Goal: Find specific page/section: Find specific page/section

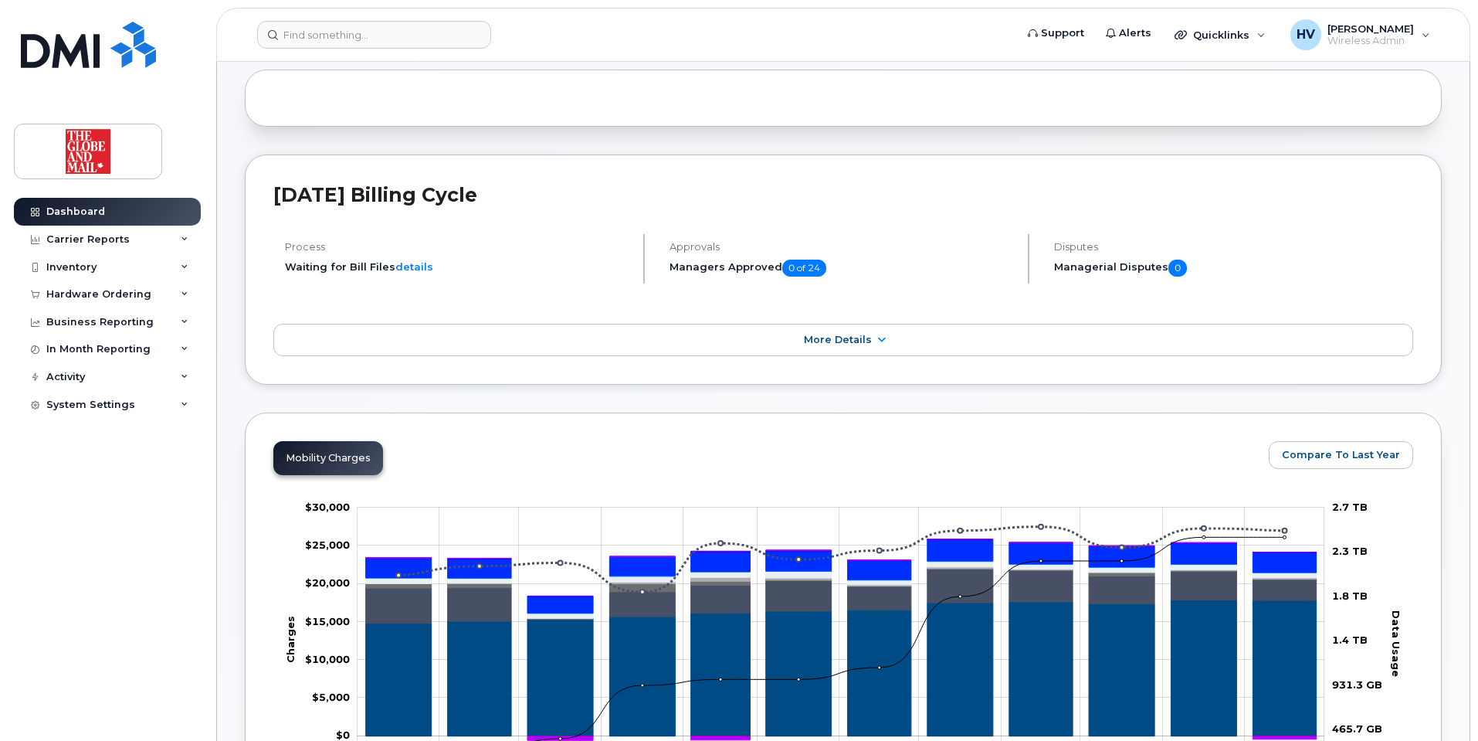
scroll to position [77, 0]
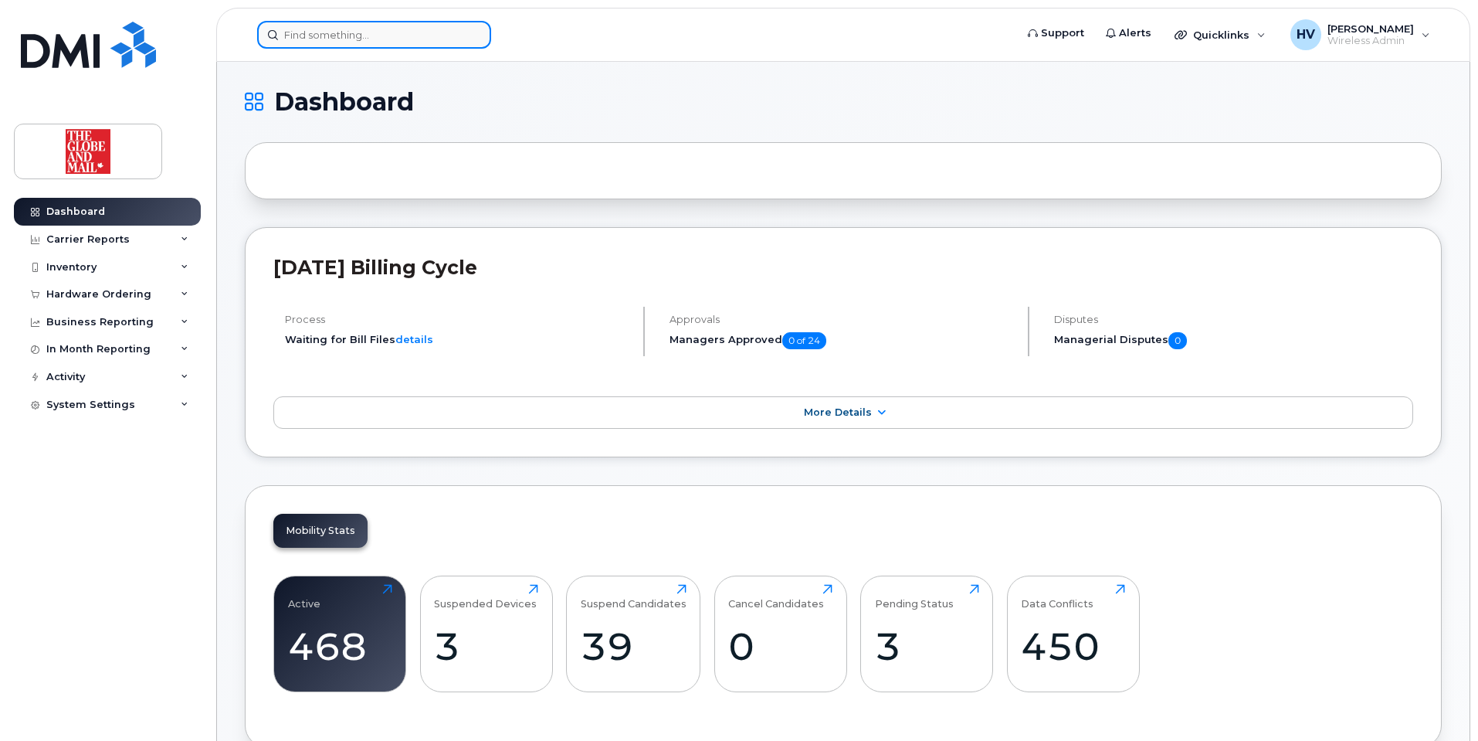
click at [323, 37] on input at bounding box center [374, 35] width 234 height 28
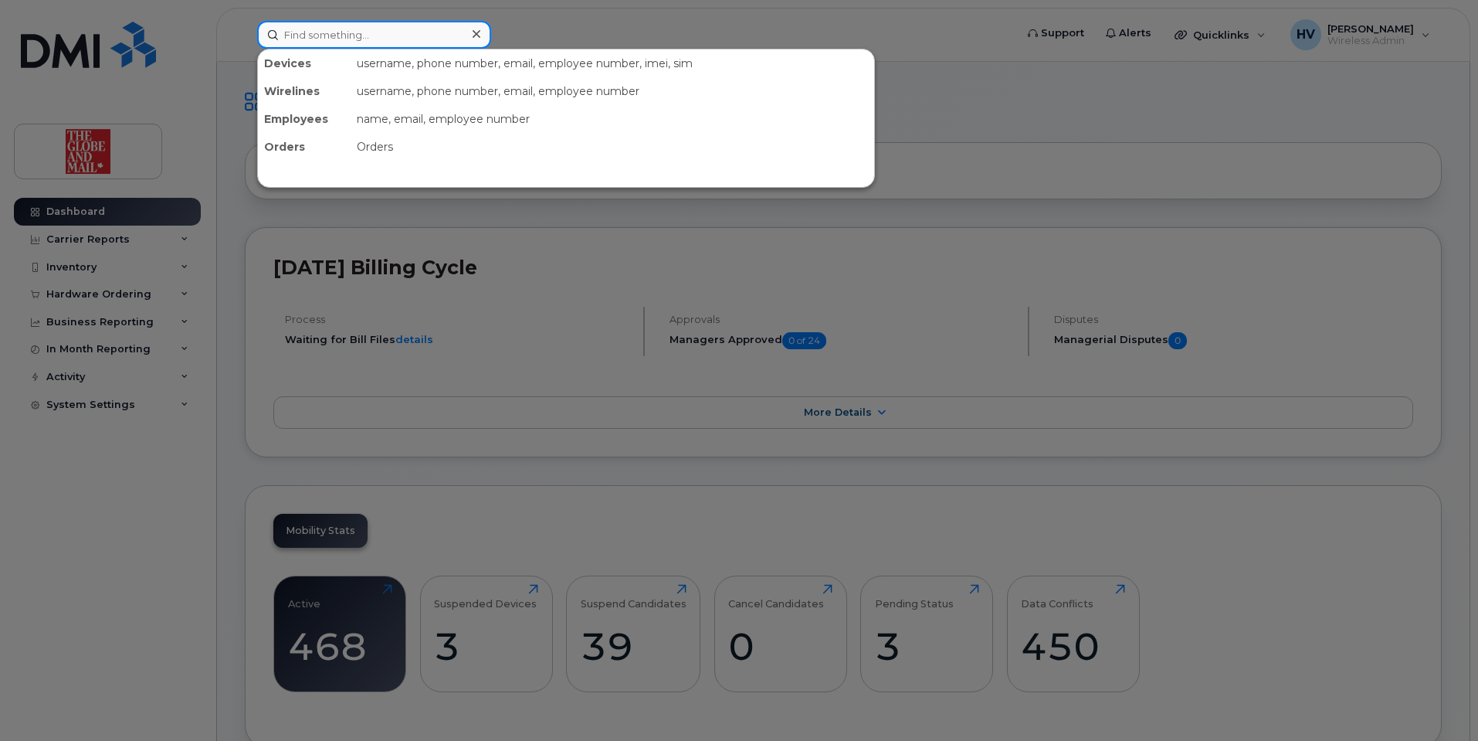
paste input "11"
type input "11"
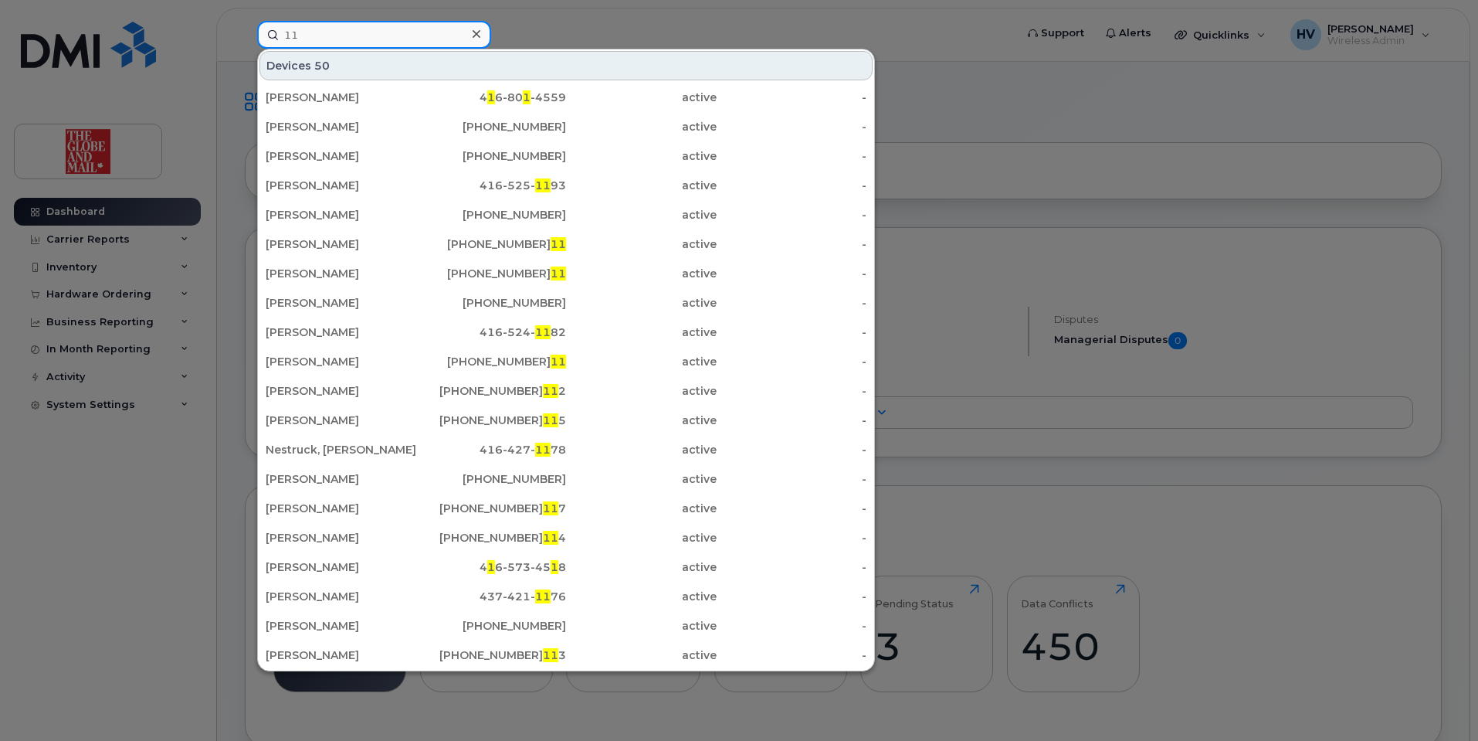
drag, startPoint x: 331, startPoint y: 19, endPoint x: 237, endPoint y: 27, distance: 94.6
click at [245, 24] on div "11 Devices 50 [PERSON_NAME] 4 1 6-80 1 -4559 active - [GEOGRAPHIC_DATA], Pippa …" at bounding box center [631, 35] width 772 height 28
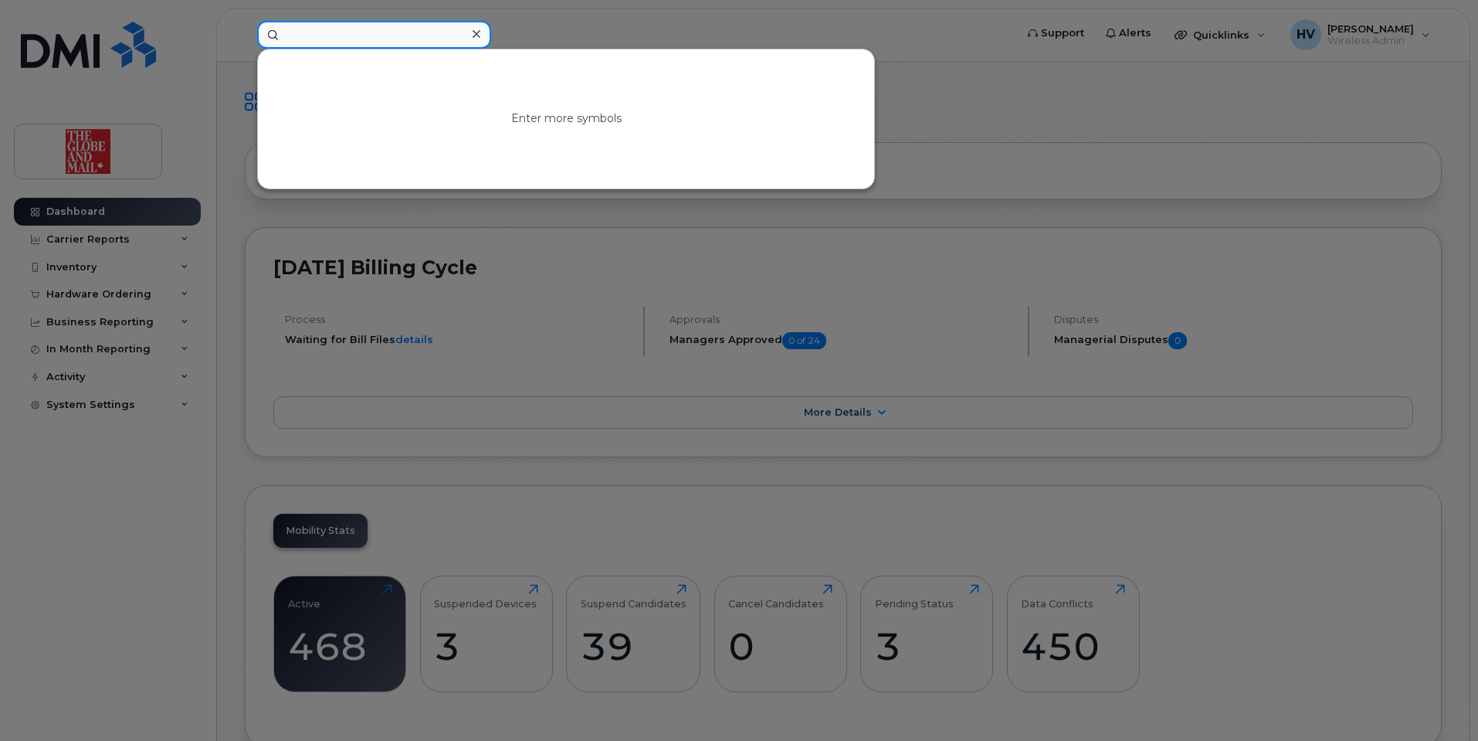
click at [336, 33] on input at bounding box center [374, 35] width 234 height 28
paste input "[PHONE_NUMBER]"
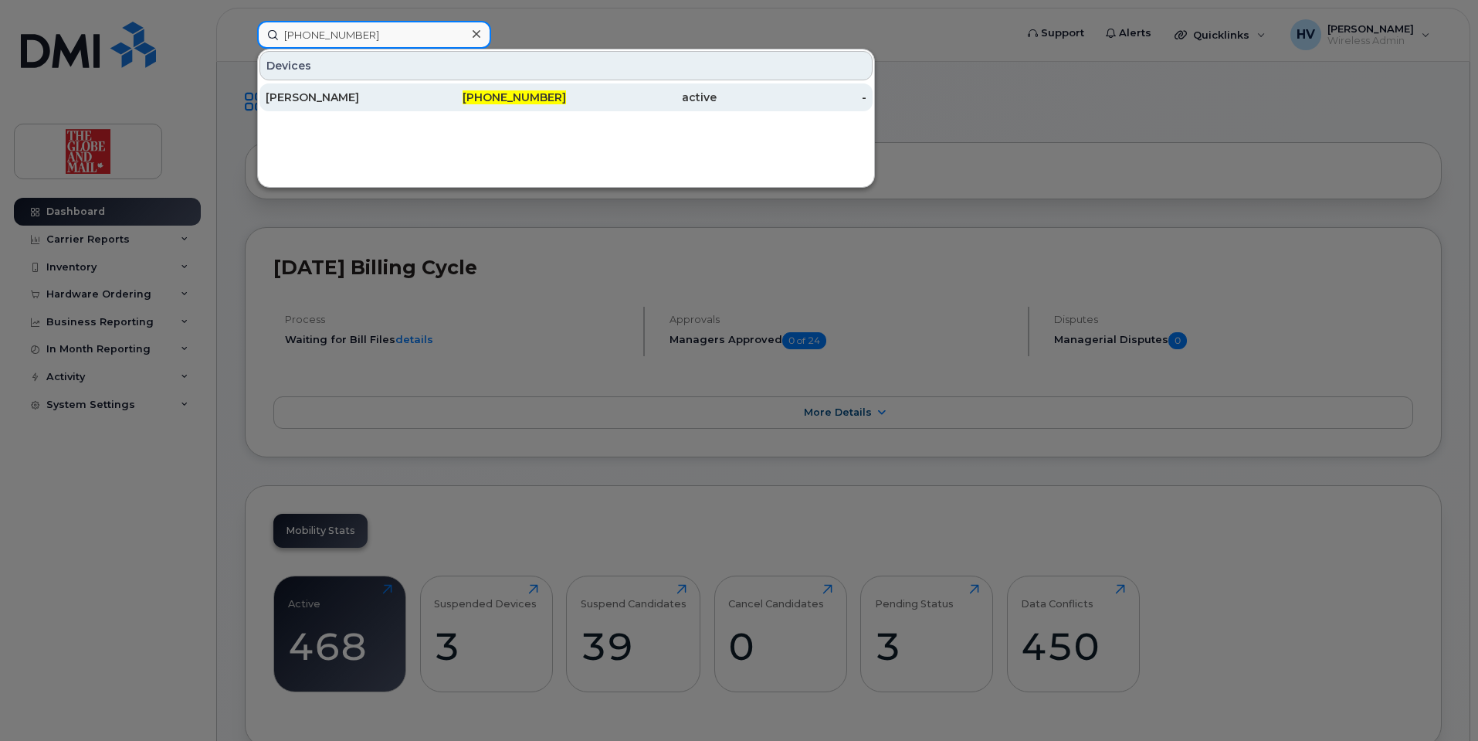
type input "[PHONE_NUMBER]"
click at [380, 94] on div "[PERSON_NAME]" at bounding box center [341, 97] width 151 height 15
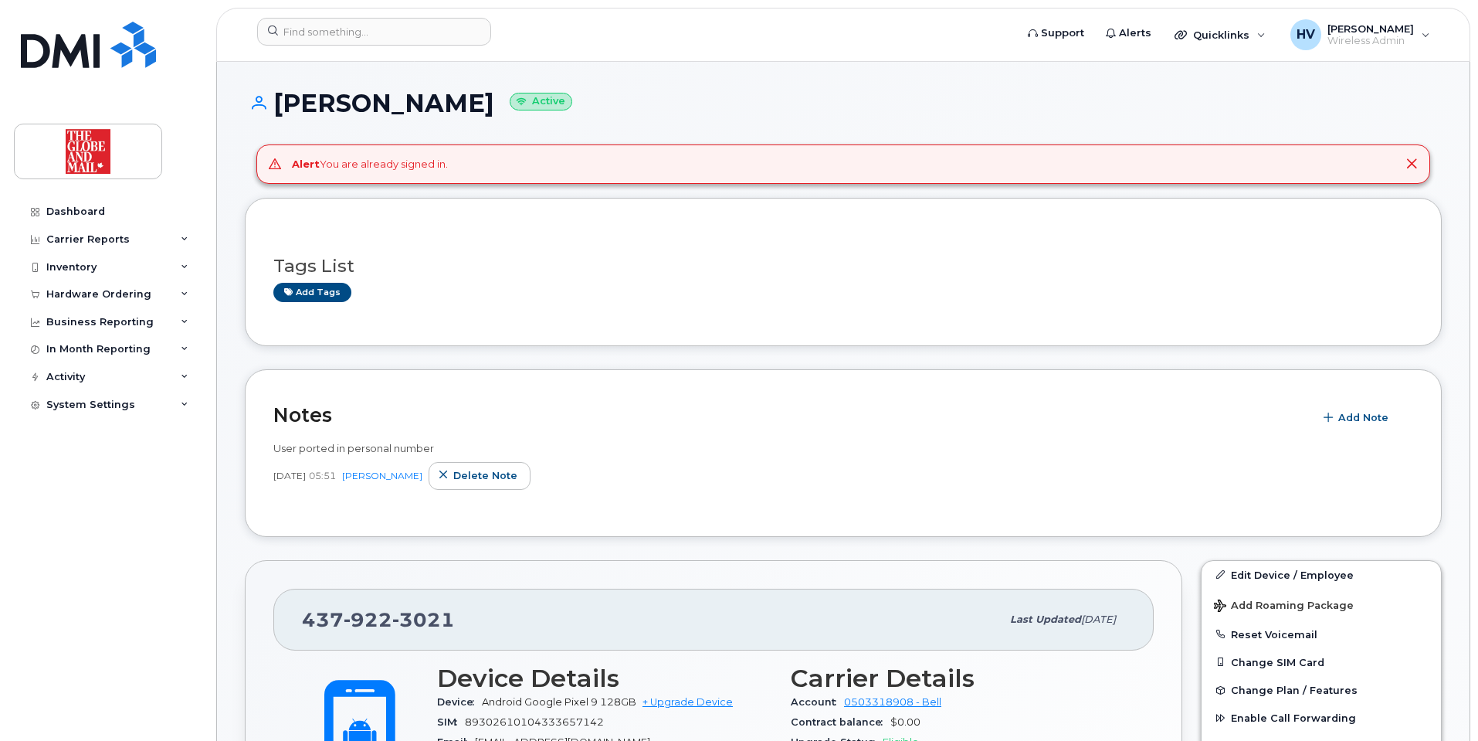
drag, startPoint x: 464, startPoint y: 96, endPoint x: 561, endPoint y: 97, distance: 96.5
click at [561, 97] on h1 "Shyamkumar, Vignesh Active" at bounding box center [843, 103] width 1197 height 27
copy h1 "Vignesh"
click at [76, 213] on div "Dashboard" at bounding box center [75, 211] width 59 height 12
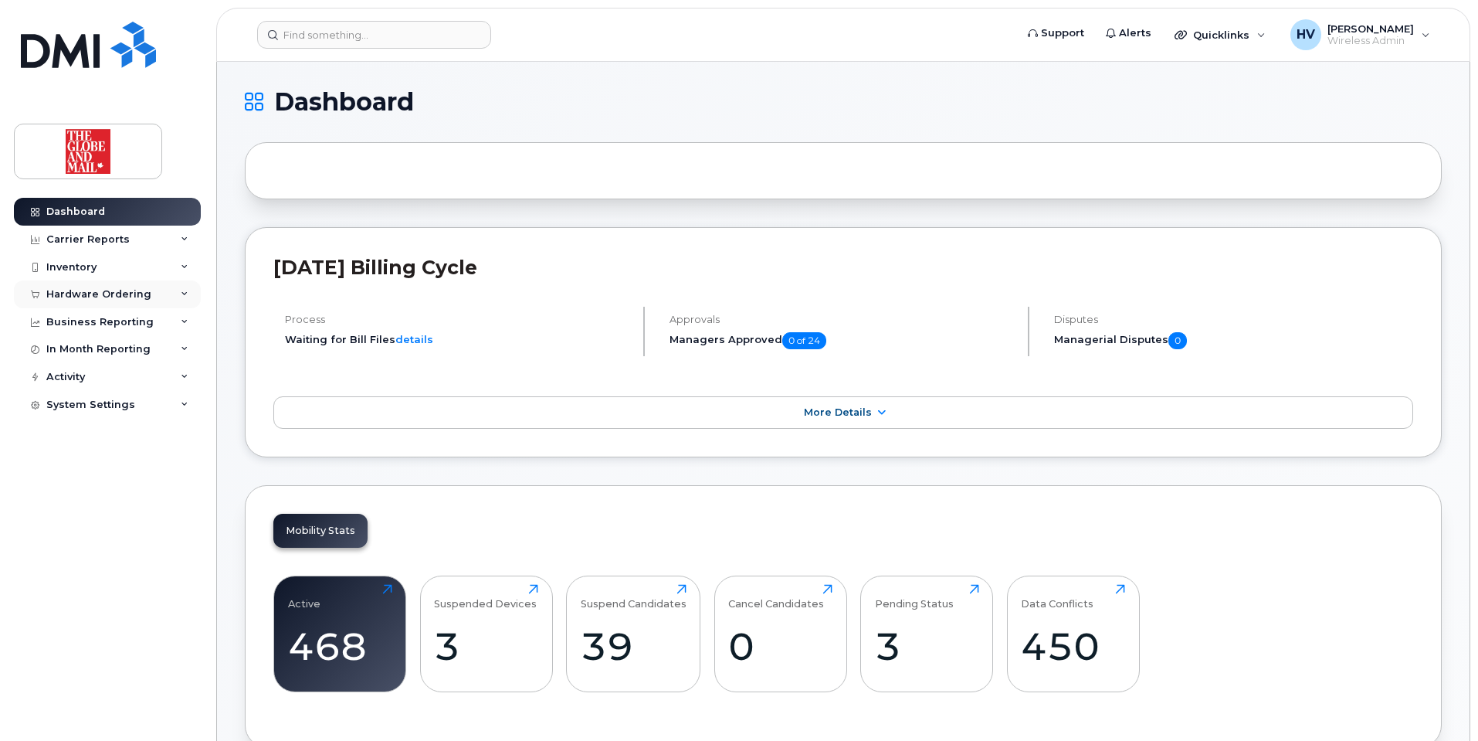
click at [95, 292] on div "Hardware Ordering" at bounding box center [98, 294] width 105 height 12
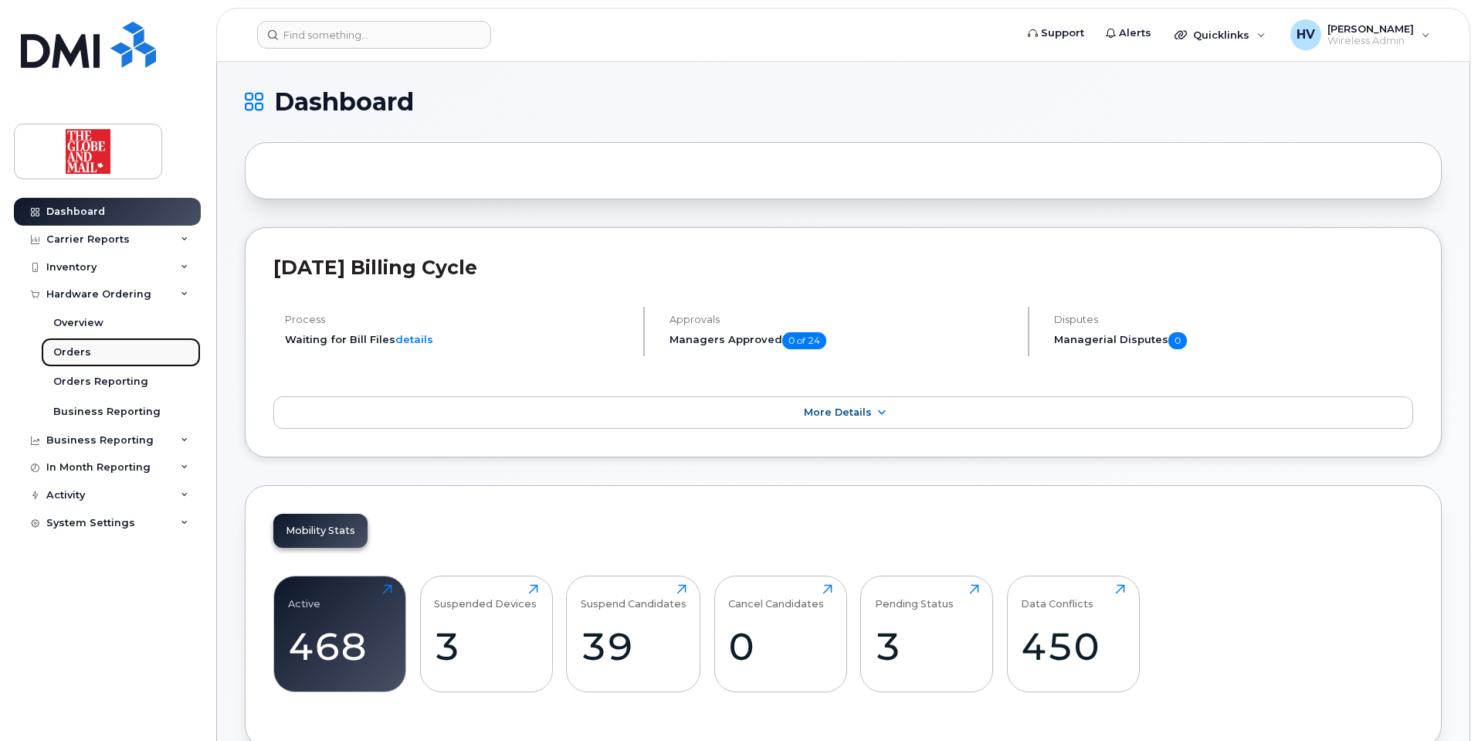
click at [70, 348] on div "Orders" at bounding box center [72, 352] width 38 height 14
